Goal: Transaction & Acquisition: Purchase product/service

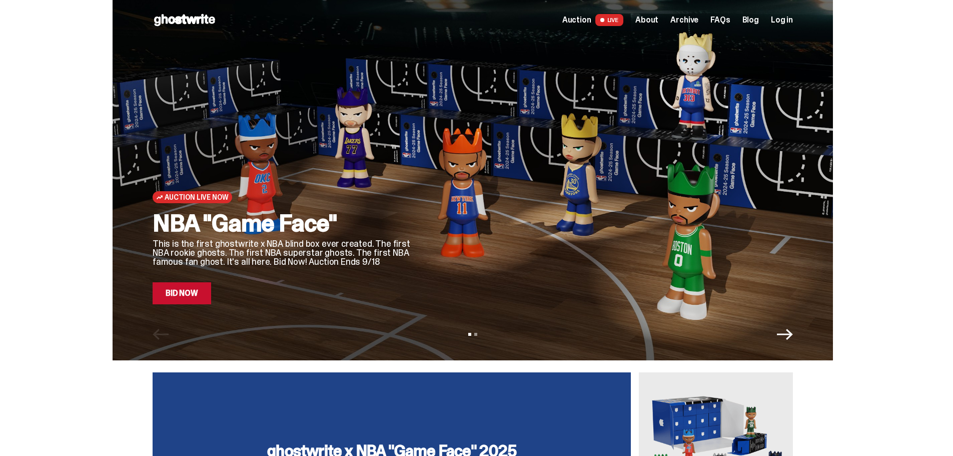
click at [618, 28] on div "Open main menu Home Auction LIVE About Archive FAQs Blog Log in" at bounding box center [473, 20] width 640 height 16
click at [621, 20] on span "LIVE" at bounding box center [609, 20] width 29 height 12
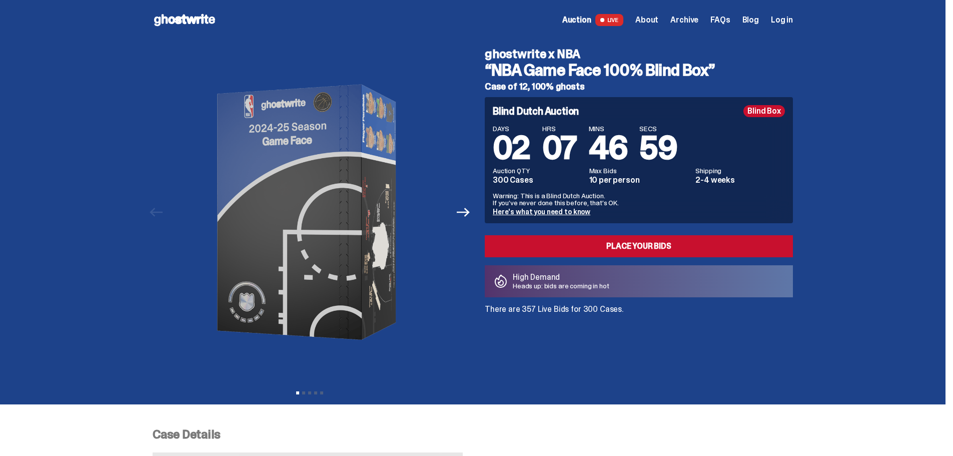
click at [664, 18] on span "Log in" at bounding box center [782, 20] width 22 height 8
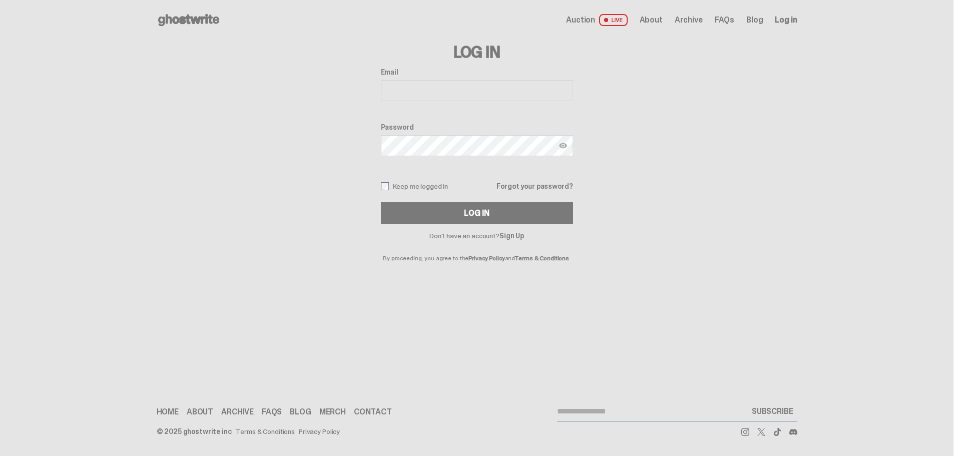
click at [450, 82] on input "Email" at bounding box center [477, 90] width 192 height 21
type input "**********"
drag, startPoint x: 468, startPoint y: 83, endPoint x: 304, endPoint y: 78, distance: 164.2
click at [304, 78] on div "**********" at bounding box center [477, 150] width 640 height 221
click at [510, 233] on link "Sign Up" at bounding box center [511, 235] width 25 height 9
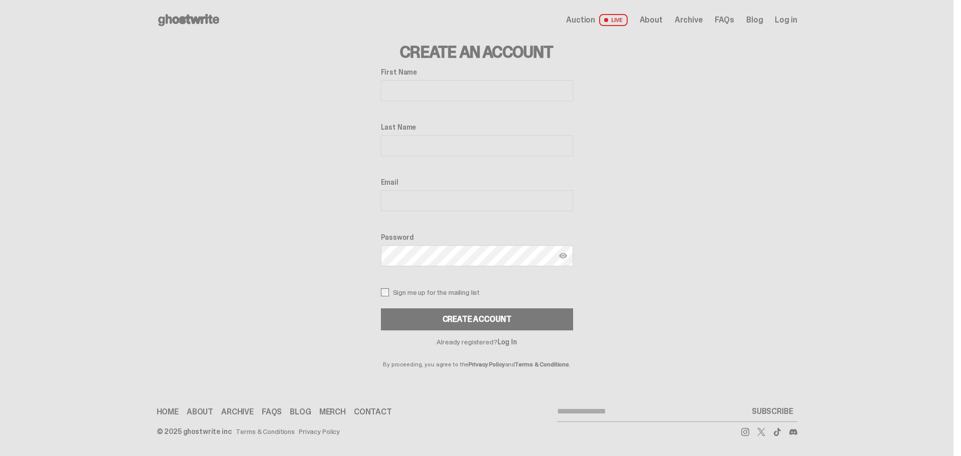
click at [429, 98] on input "First Name" at bounding box center [477, 90] width 192 height 21
type input "*****"
click at [443, 198] on input "Email" at bounding box center [477, 200] width 192 height 21
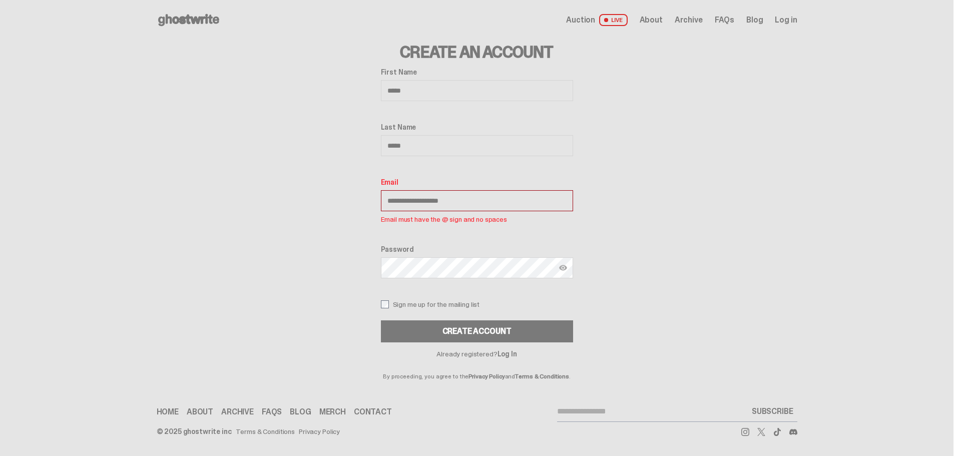
type input "**********"
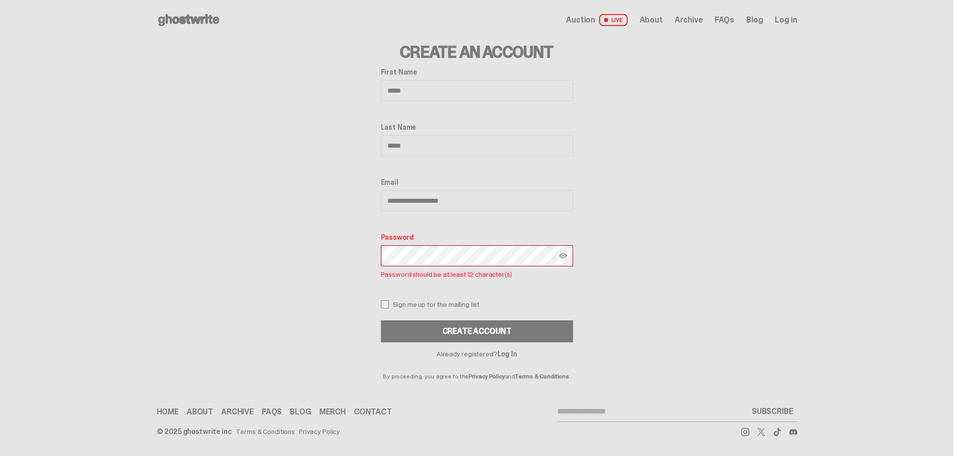
click at [381, 320] on button "Create Account" at bounding box center [477, 331] width 192 height 22
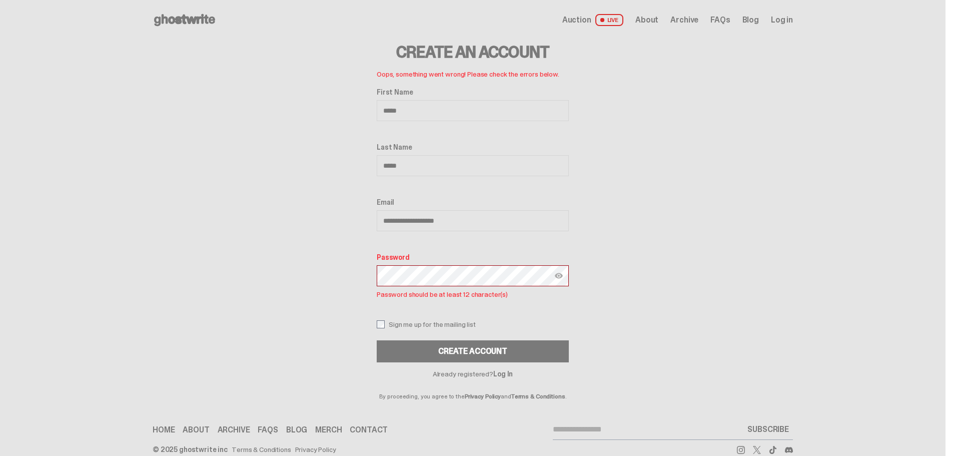
click at [561, 277] on img at bounding box center [559, 276] width 8 height 8
click at [255, 269] on div "**********" at bounding box center [473, 219] width 640 height 359
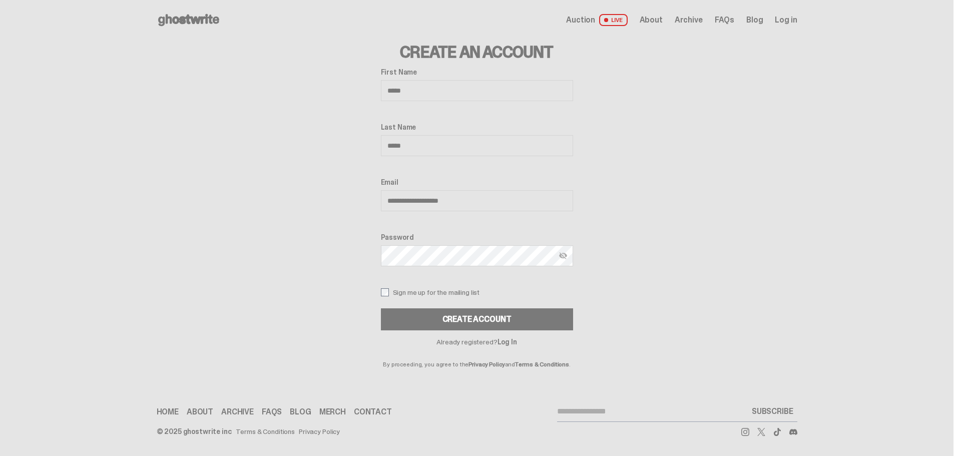
click at [381, 308] on button "CREATE ACCOUNT" at bounding box center [477, 319] width 192 height 22
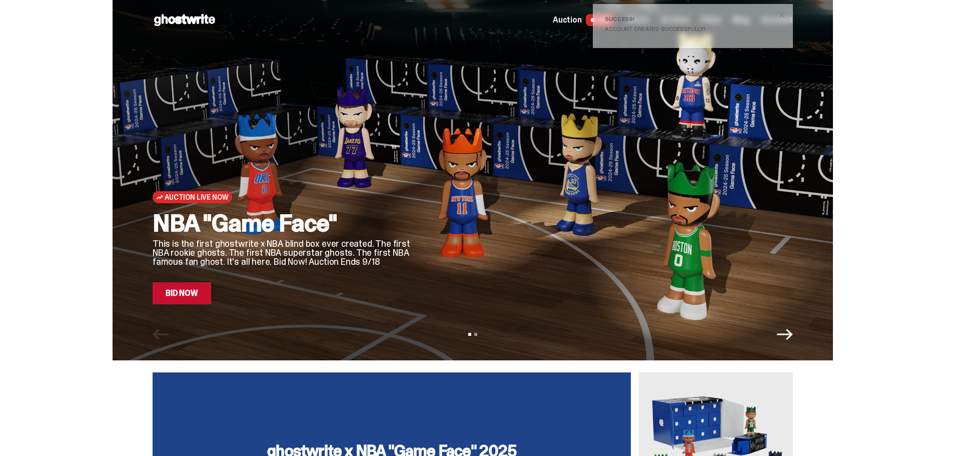
click at [170, 300] on link "Bid Now" at bounding box center [182, 293] width 59 height 22
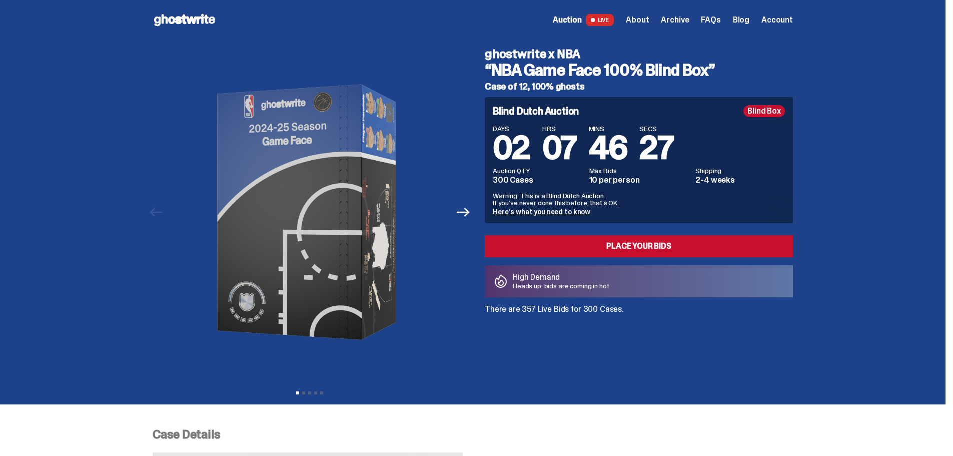
click at [642, 21] on span "About" at bounding box center [637, 20] width 23 height 8
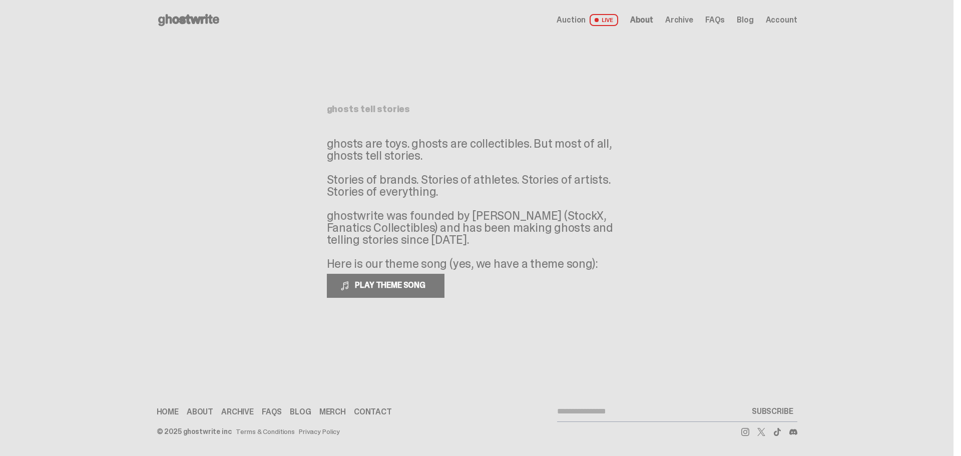
click at [569, 19] on span "Auction" at bounding box center [570, 20] width 29 height 8
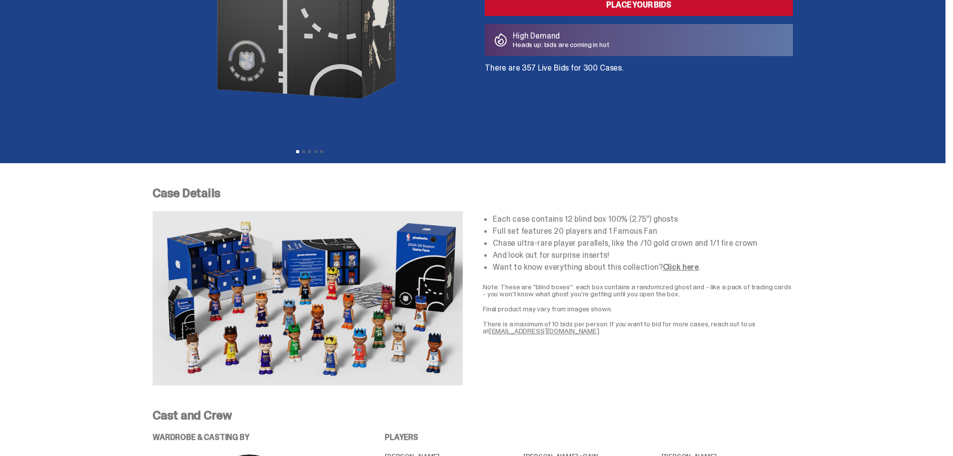
scroll to position [50, 0]
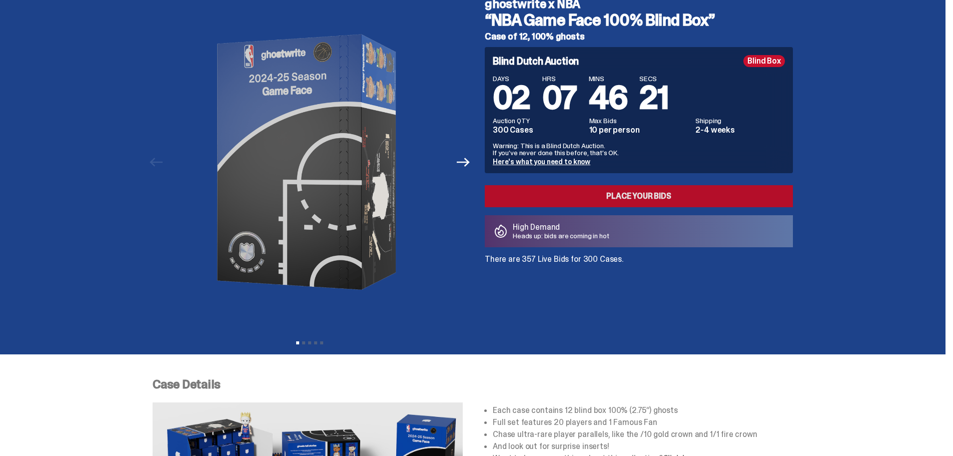
click at [615, 195] on link "Place your Bids" at bounding box center [639, 196] width 308 height 22
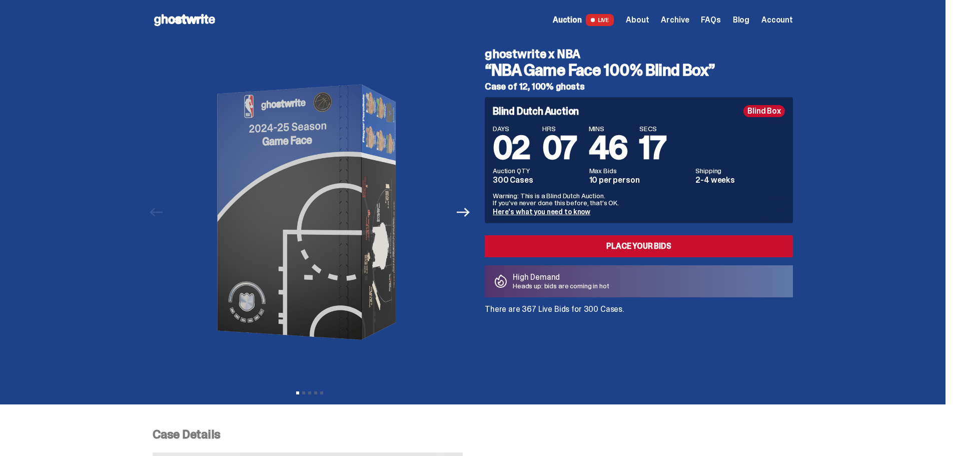
click at [697, 27] on div "Open main menu Home Auction LIVE About Archive FAQs Blog Account" at bounding box center [473, 20] width 640 height 16
click at [689, 22] on span "Archive" at bounding box center [675, 20] width 28 height 8
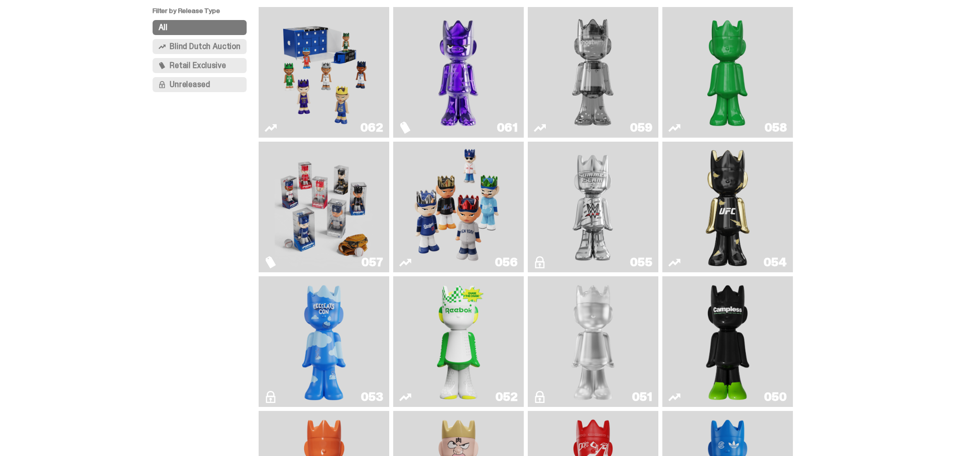
scroll to position [100, 0]
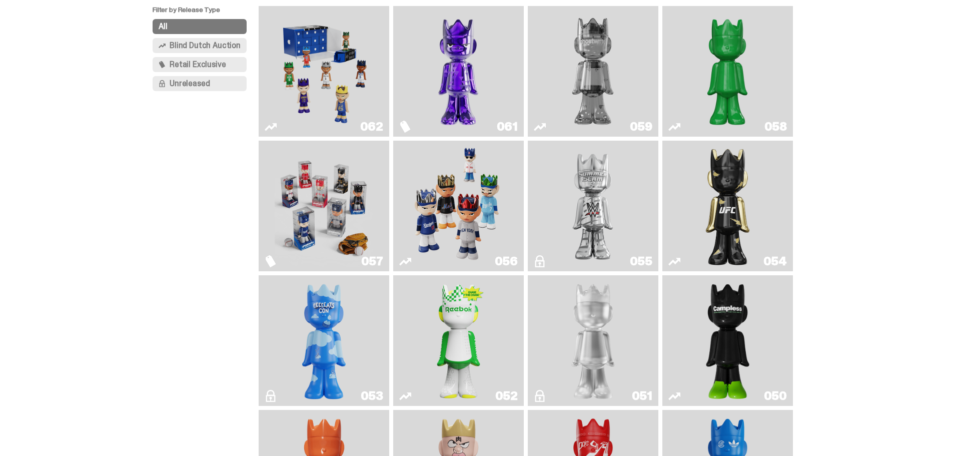
click at [336, 202] on img "Game Face (2025)" at bounding box center [324, 206] width 98 height 123
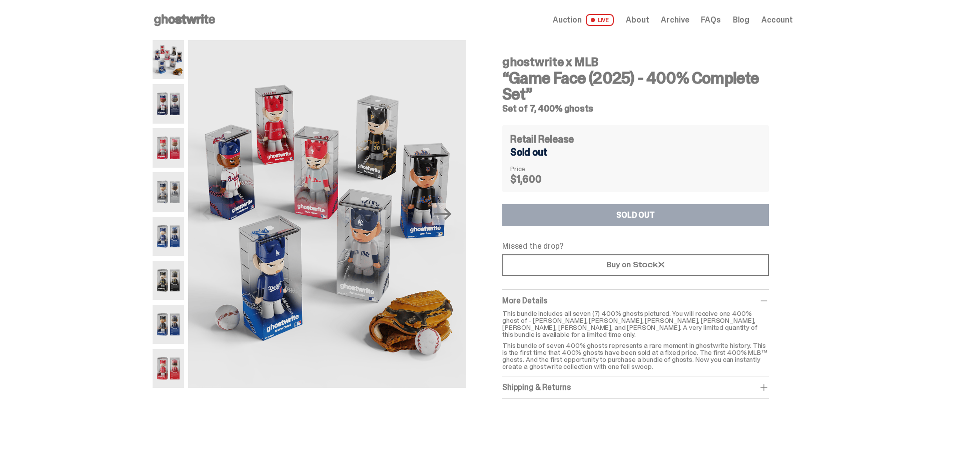
scroll to position [100, 0]
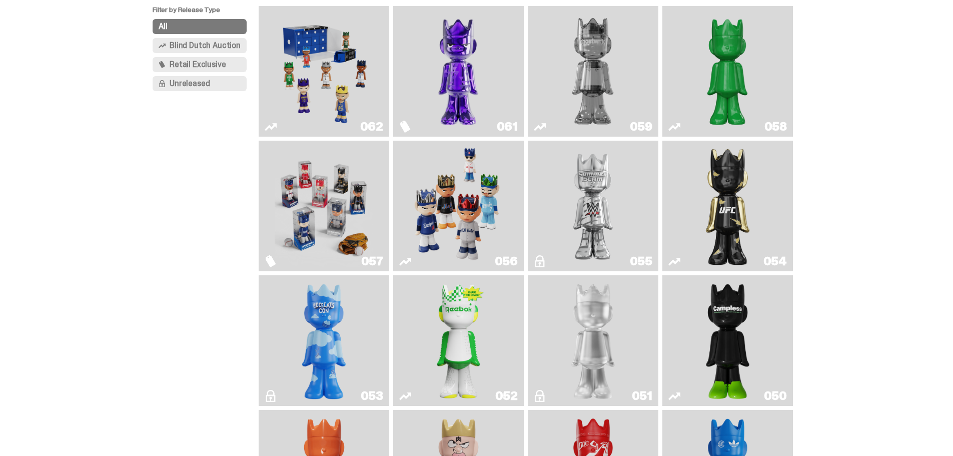
click at [468, 197] on img "Game Face (2025)" at bounding box center [458, 206] width 98 height 123
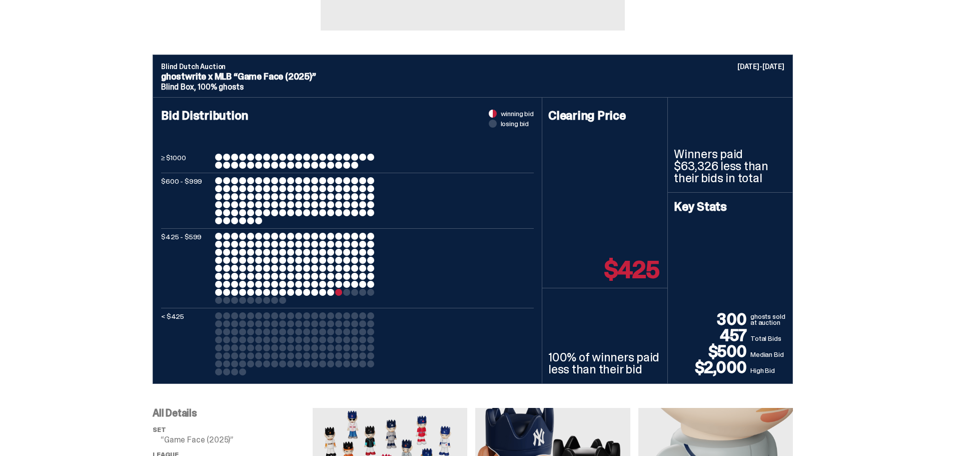
scroll to position [350, 0]
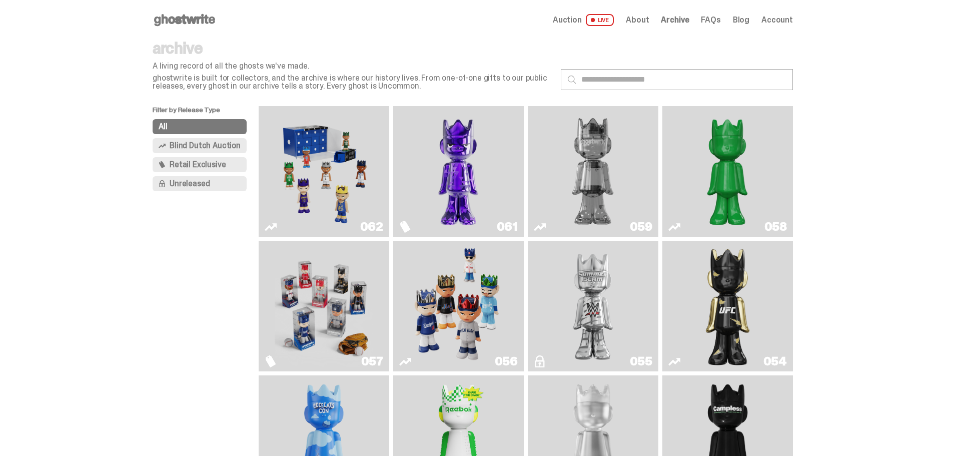
click at [474, 144] on img "Fantasy" at bounding box center [458, 171] width 98 height 123
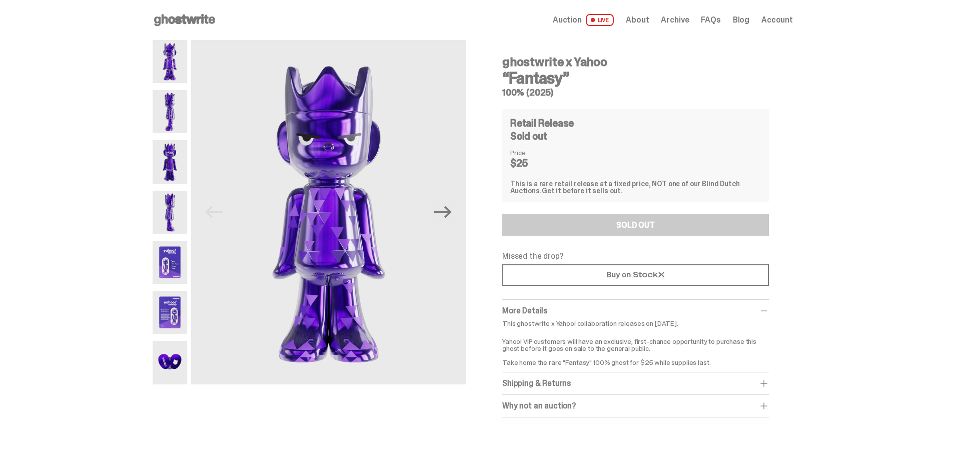
click at [176, 67] on img at bounding box center [170, 61] width 35 height 43
click at [171, 101] on img at bounding box center [170, 111] width 35 height 43
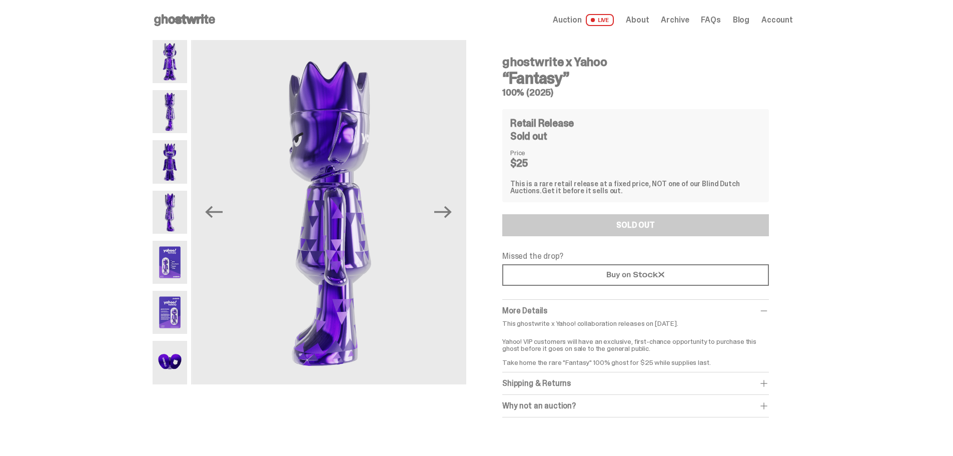
click at [179, 141] on img at bounding box center [170, 161] width 35 height 43
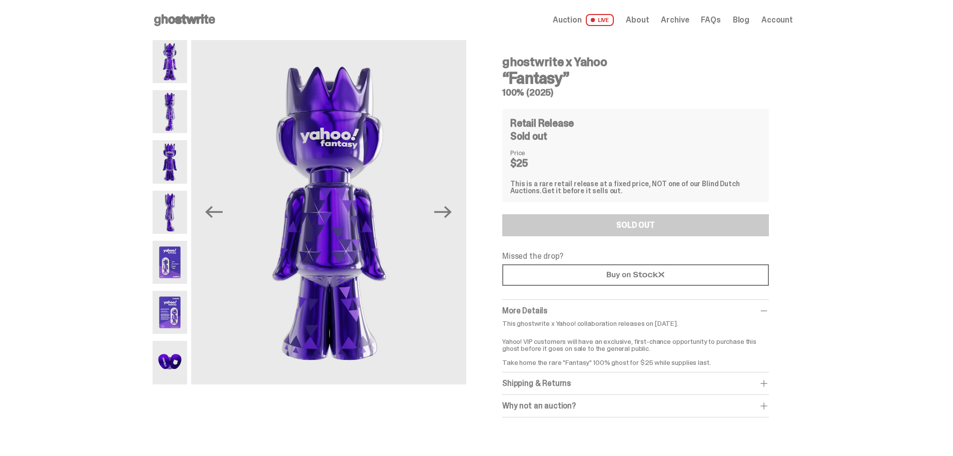
click at [181, 183] on img at bounding box center [170, 161] width 35 height 43
click at [181, 195] on img at bounding box center [170, 212] width 35 height 43
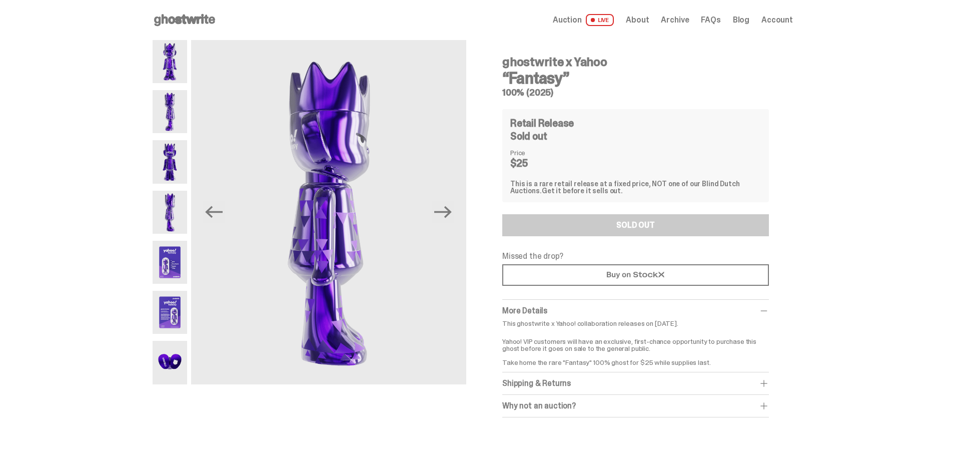
click at [176, 235] on div at bounding box center [170, 212] width 35 height 344
click at [170, 268] on img at bounding box center [170, 262] width 35 height 43
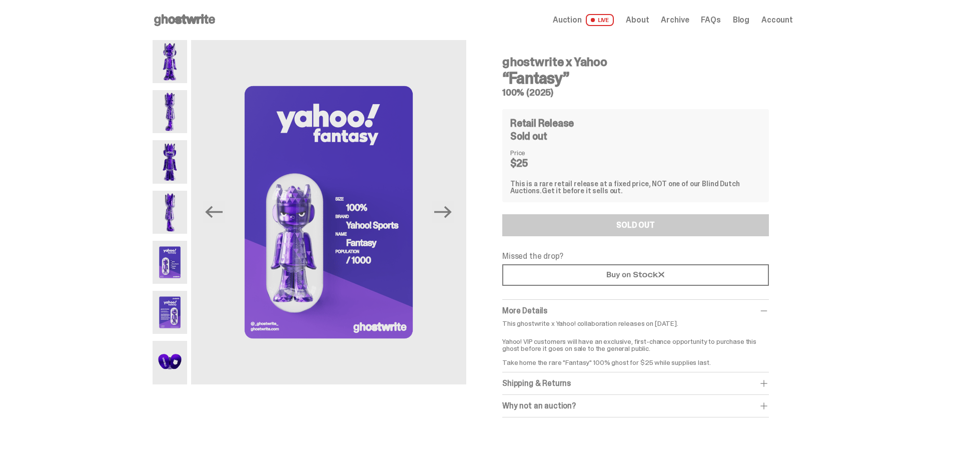
click at [172, 292] on img at bounding box center [170, 312] width 35 height 43
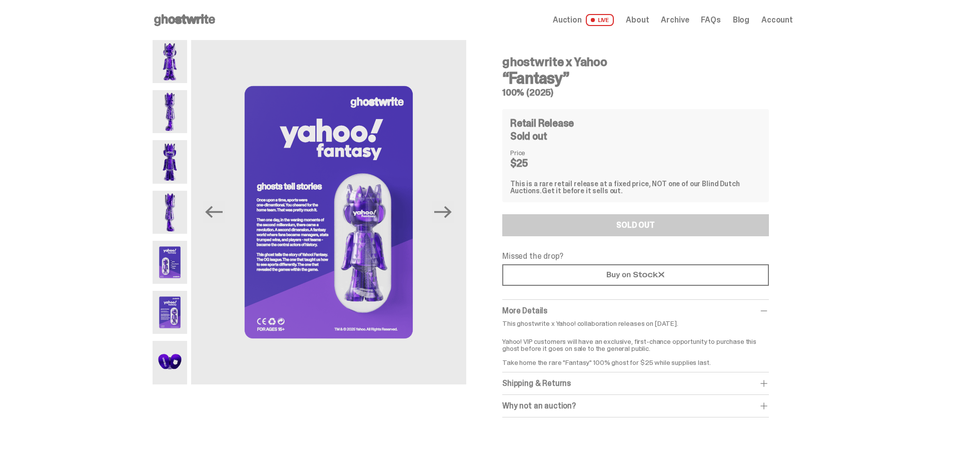
click at [170, 345] on img at bounding box center [170, 362] width 35 height 43
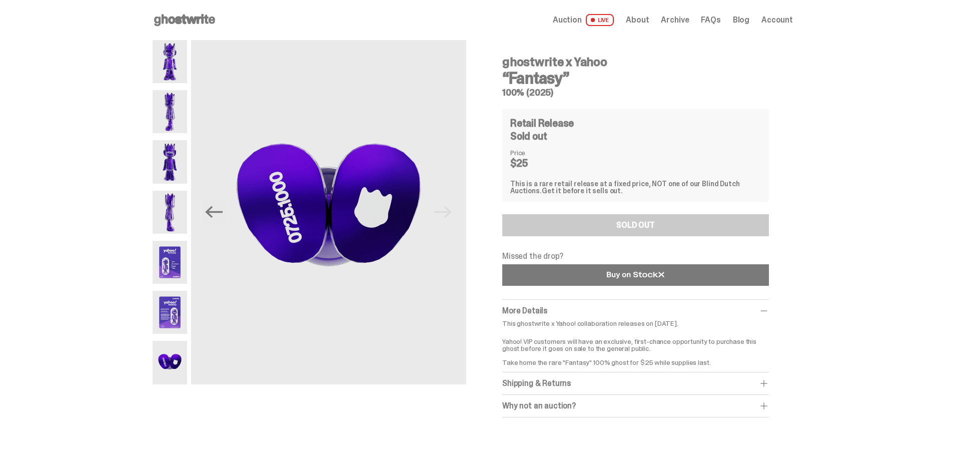
click at [593, 264] on link at bounding box center [635, 275] width 267 height 22
